Goal: Find specific page/section: Find specific page/section

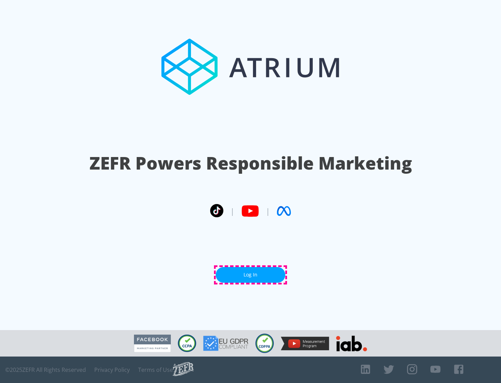
click at [251, 275] on link "Log In" at bounding box center [251, 275] width 70 height 16
